Goal: Navigation & Orientation: Find specific page/section

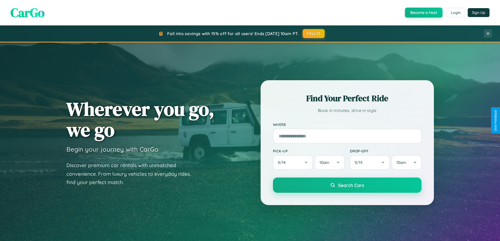
scroll to position [1010, 0]
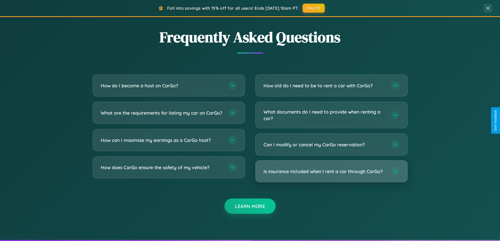
click at [331, 171] on h3 "Is insurance included when I rent a car through CarGo?" at bounding box center [324, 171] width 122 height 7
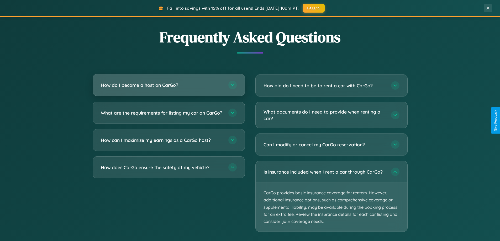
click at [168, 85] on h3 "How do I become a host on CarGo?" at bounding box center [162, 85] width 122 height 7
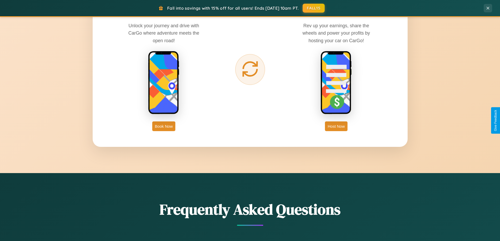
scroll to position [361, 0]
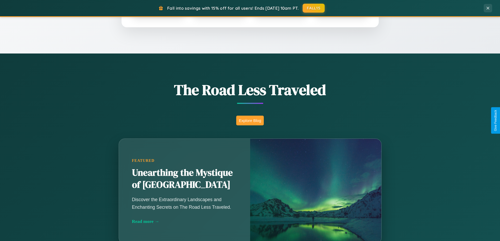
click at [250, 120] on button "Explore Blog" at bounding box center [250, 121] width 28 height 10
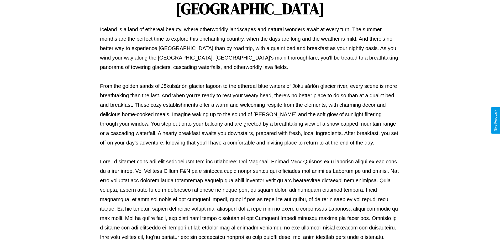
scroll to position [170, 0]
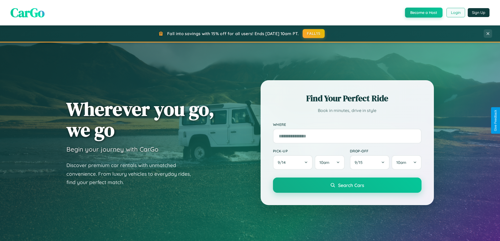
click at [455, 13] on button "Login" at bounding box center [455, 12] width 19 height 9
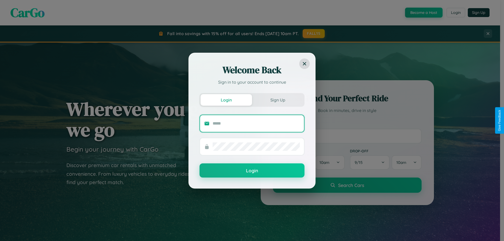
click at [256, 123] on input "text" at bounding box center [256, 123] width 87 height 8
type input "**********"
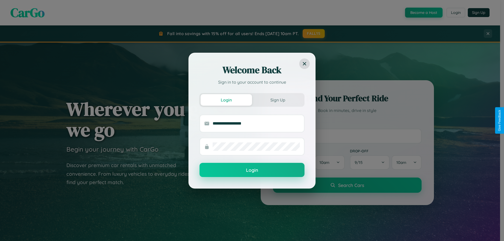
click at [252, 170] on button "Login" at bounding box center [251, 170] width 105 height 14
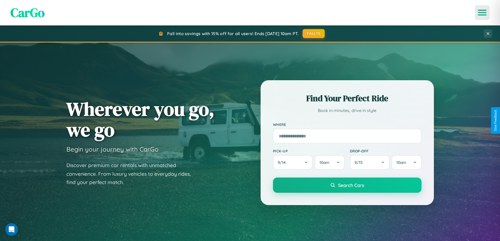
click at [482, 13] on icon "Open menu" at bounding box center [482, 12] width 8 height 5
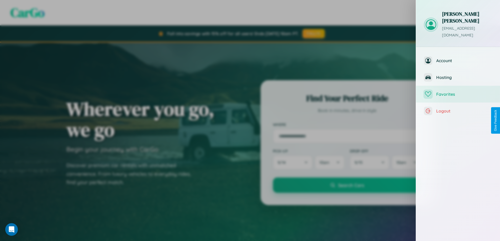
click at [458, 92] on span "Favorites" at bounding box center [464, 94] width 56 height 5
